Goal: Task Accomplishment & Management: Manage account settings

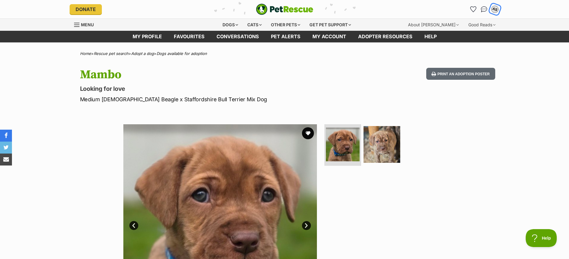
click at [496, 10] on div "AS" at bounding box center [495, 9] width 8 height 8
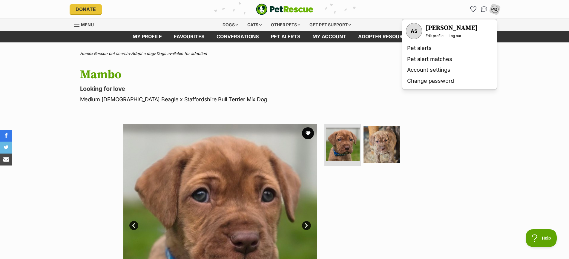
drag, startPoint x: 517, startPoint y: 198, endPoint x: 515, endPoint y: 192, distance: 6.4
click at [517, 198] on div "Available 1 of 2 images 1 of 2 images Next Prev 1 2" at bounding box center [284, 216] width 569 height 202
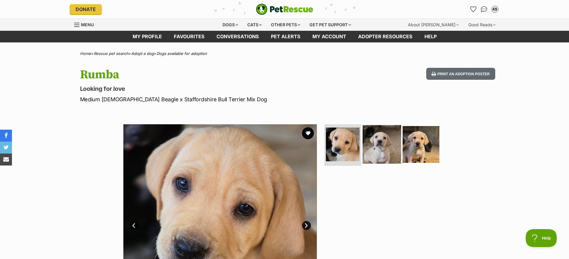
click at [384, 132] on img at bounding box center [381, 144] width 39 height 39
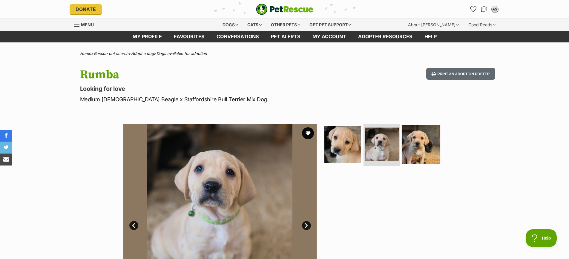
click at [428, 145] on img at bounding box center [420, 144] width 39 height 39
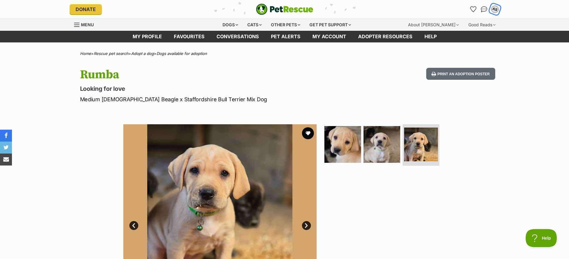
click at [496, 7] on div "AS" at bounding box center [495, 9] width 8 height 8
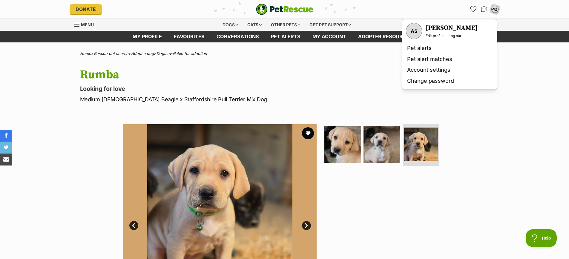
click at [433, 28] on h3 "[PERSON_NAME]" at bounding box center [451, 28] width 52 height 8
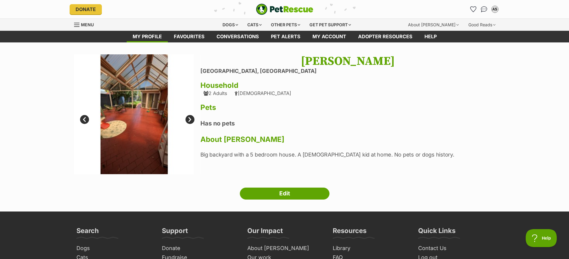
click at [133, 117] on img at bounding box center [134, 114] width 120 height 120
click at [187, 120] on link "Next" at bounding box center [189, 119] width 9 height 9
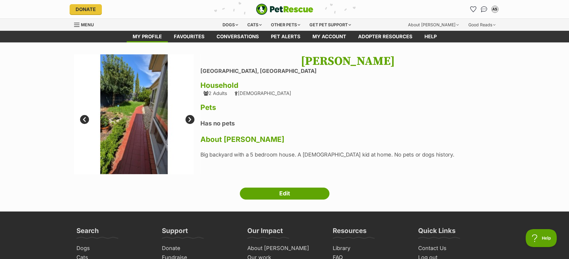
drag, startPoint x: 141, startPoint y: 119, endPoint x: 133, endPoint y: 118, distance: 9.0
click at [134, 118] on img at bounding box center [134, 114] width 120 height 120
click at [130, 117] on img at bounding box center [134, 114] width 120 height 120
click at [267, 187] on div "Next Prev 1 2 3 4 5 6 7 Abhishek Shrivastava Hoppers Crossing, Victoria Househo…" at bounding box center [284, 126] width 439 height 145
click at [281, 195] on link "Edit" at bounding box center [285, 193] width 90 height 12
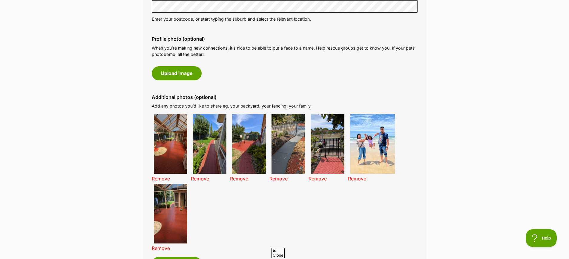
click at [172, 135] on img at bounding box center [170, 144] width 33 height 60
click at [179, 202] on img at bounding box center [170, 214] width 33 height 60
click at [206, 153] on img at bounding box center [209, 144] width 33 height 60
click at [293, 86] on div "Phone number (optional) This is only shared with PetRescue and the rescue organ…" at bounding box center [285, 106] width 266 height 357
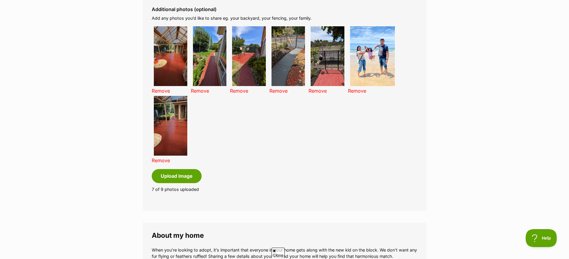
scroll to position [299, 0]
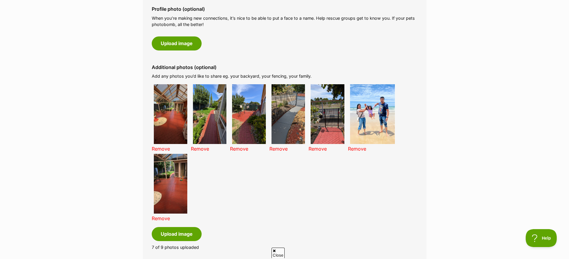
click at [177, 90] on img at bounding box center [170, 114] width 33 height 60
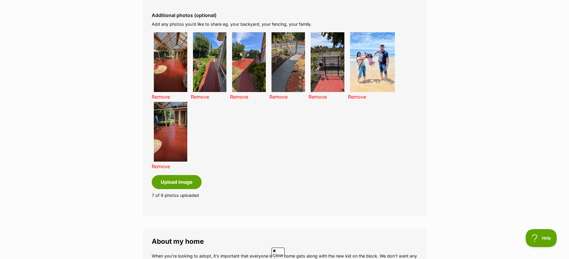
scroll to position [269, 0]
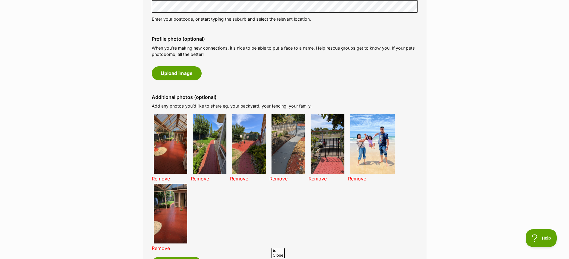
click at [358, 179] on link "Remove" at bounding box center [357, 179] width 18 height 6
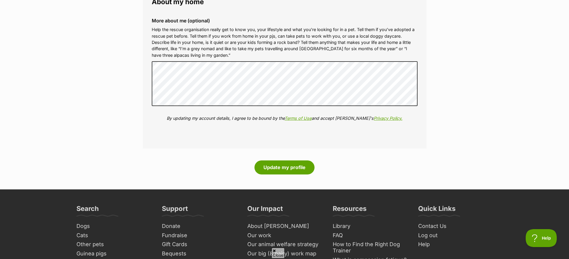
scroll to position [776, 0]
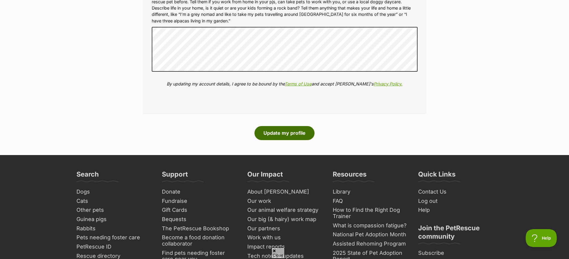
click at [283, 137] on button "Update my profile" at bounding box center [284, 133] width 60 height 14
